Goal: Navigation & Orientation: Find specific page/section

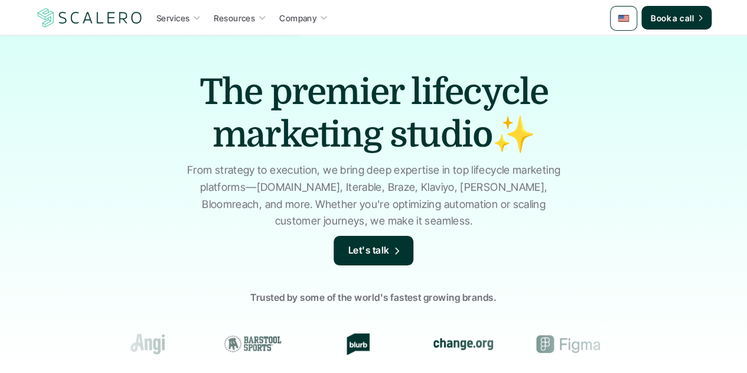
click at [628, 21] on img at bounding box center [624, 18] width 12 height 12
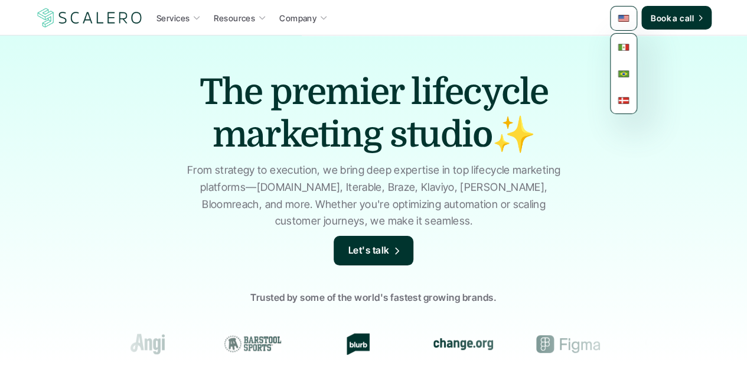
click at [628, 21] on img at bounding box center [624, 18] width 12 height 12
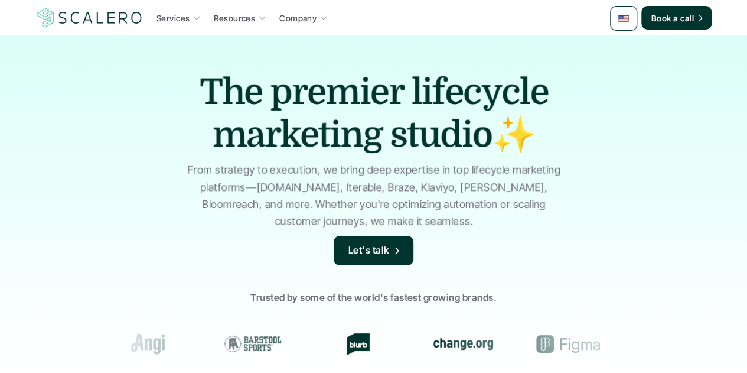
click at [195, 18] on icon at bounding box center [197, 18] width 8 height 8
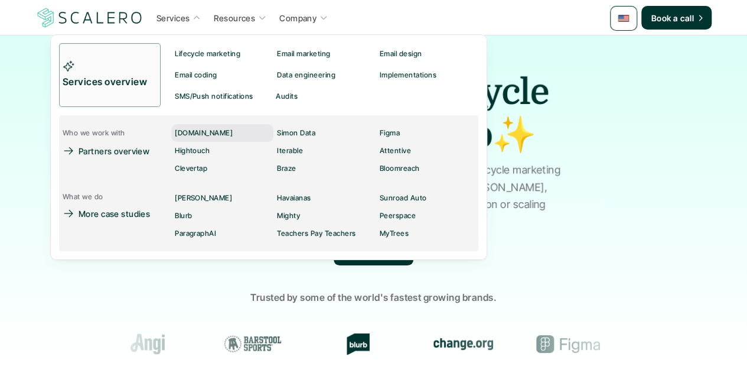
click at [198, 134] on p "Customer.io" at bounding box center [204, 133] width 58 height 8
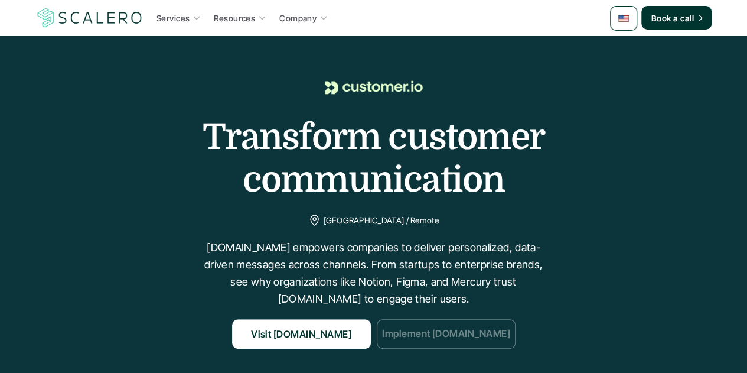
click at [425, 327] on p "Implement Customer.io" at bounding box center [446, 334] width 128 height 15
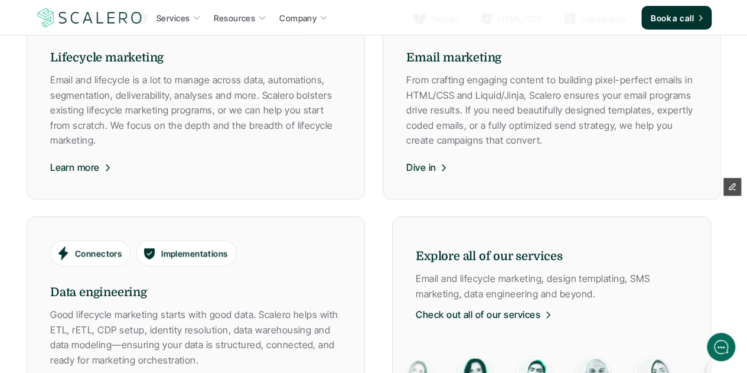
scroll to position [709, 0]
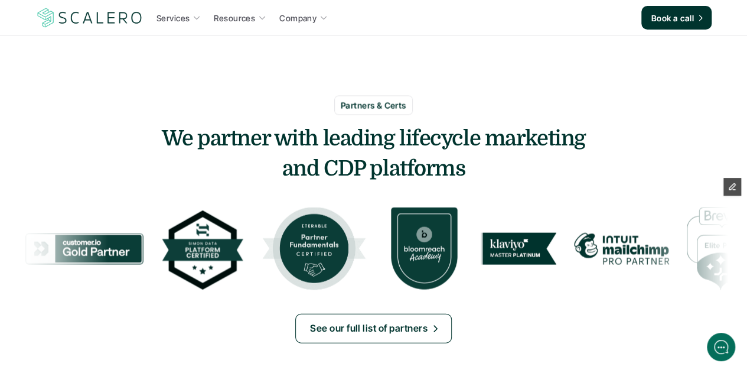
scroll to position [1181, 0]
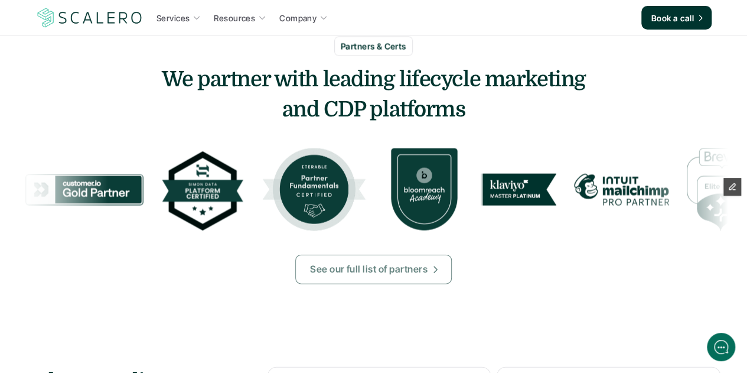
click at [422, 267] on p "See our full list of partners" at bounding box center [369, 269] width 118 height 15
